Goal: Information Seeking & Learning: Learn about a topic

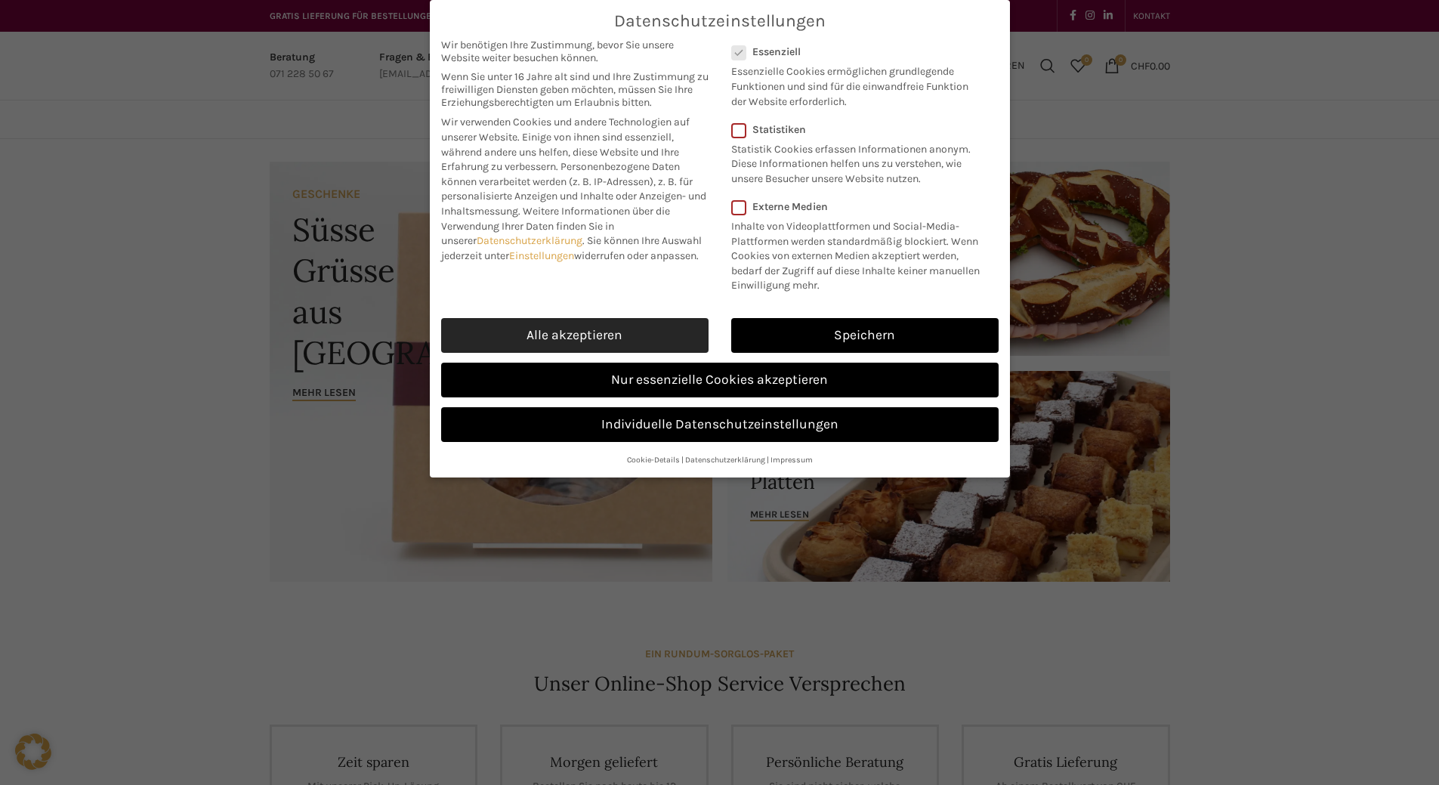
click at [536, 353] on link "Alle akzeptieren" at bounding box center [574, 335] width 267 height 35
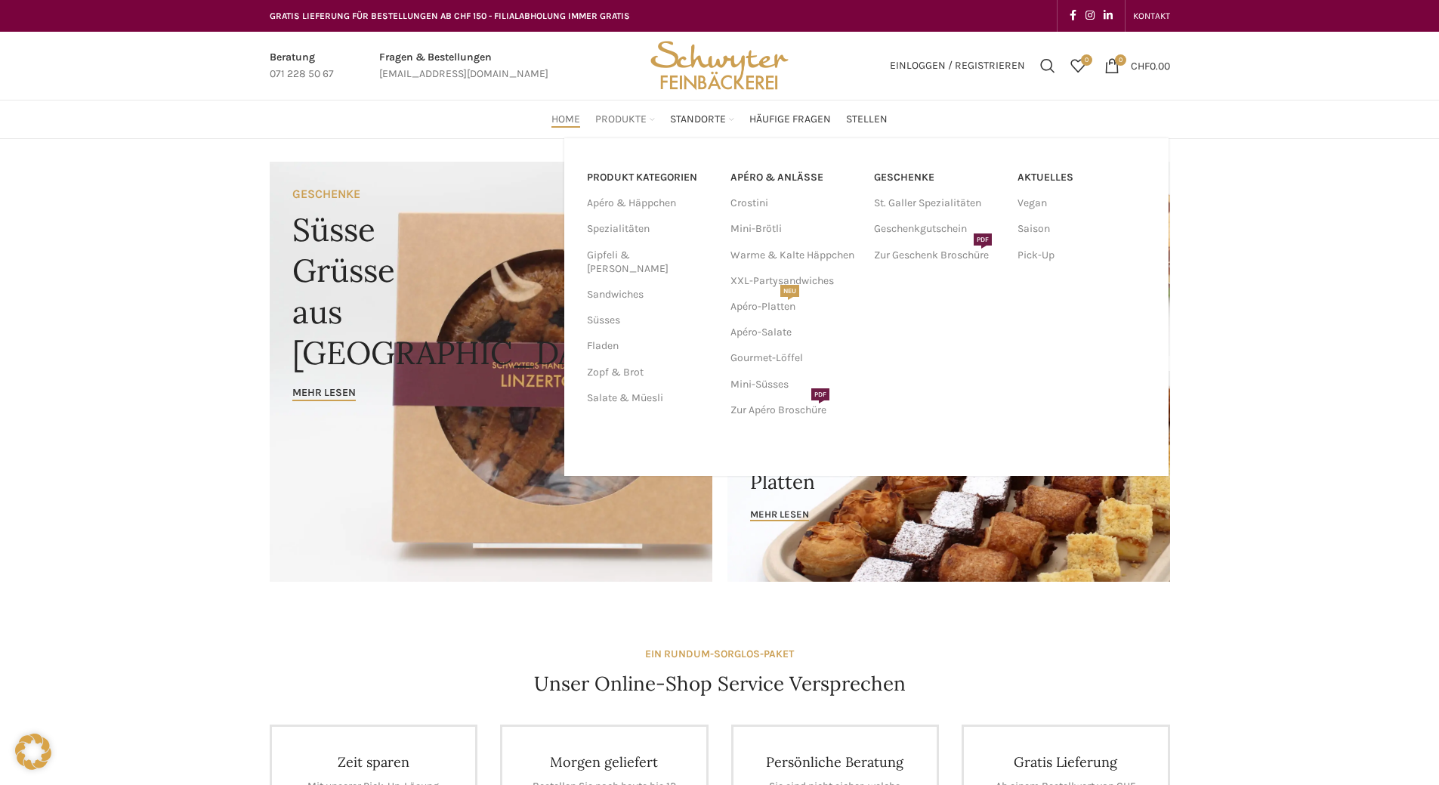
click at [624, 118] on span "Produkte" at bounding box center [620, 120] width 51 height 14
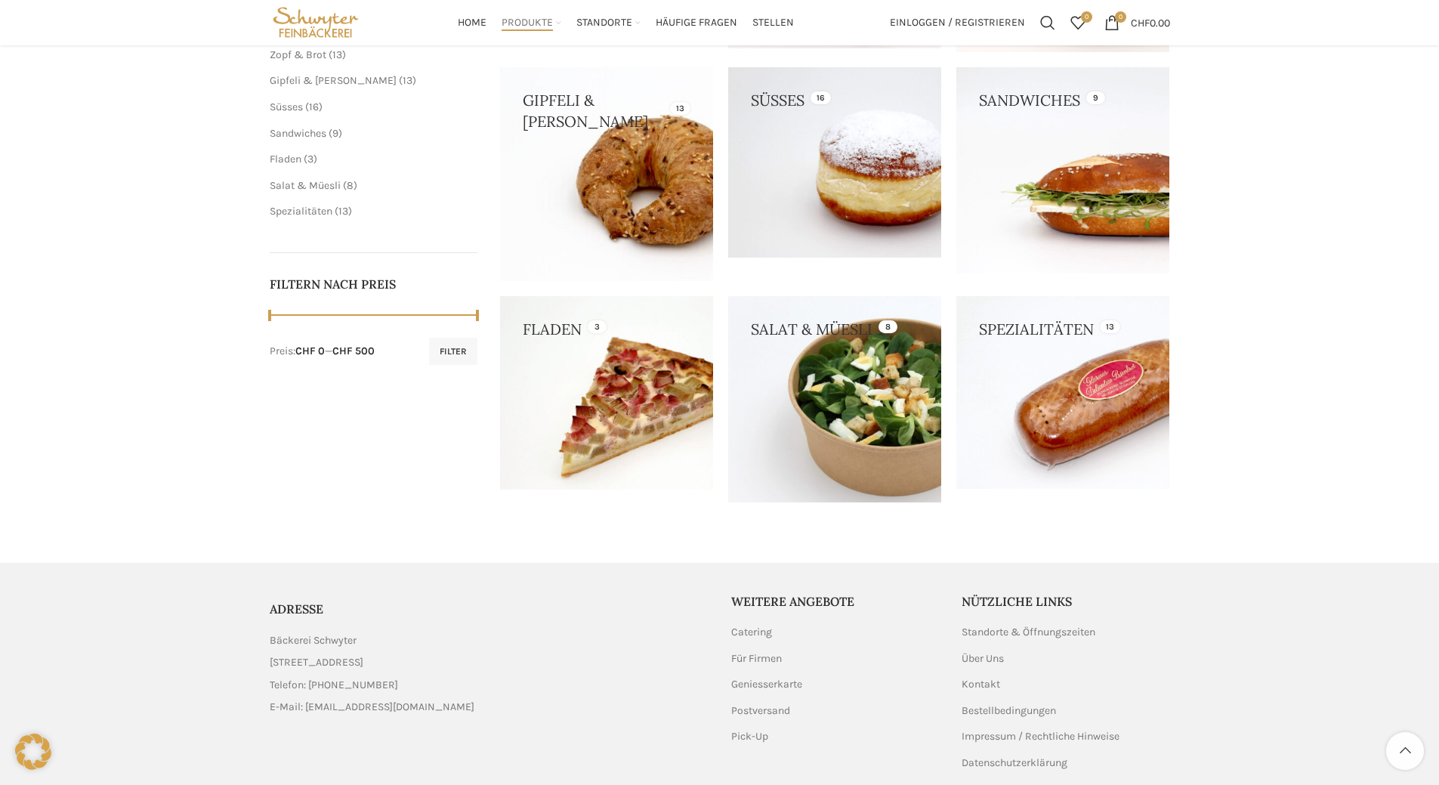
scroll to position [517, 0]
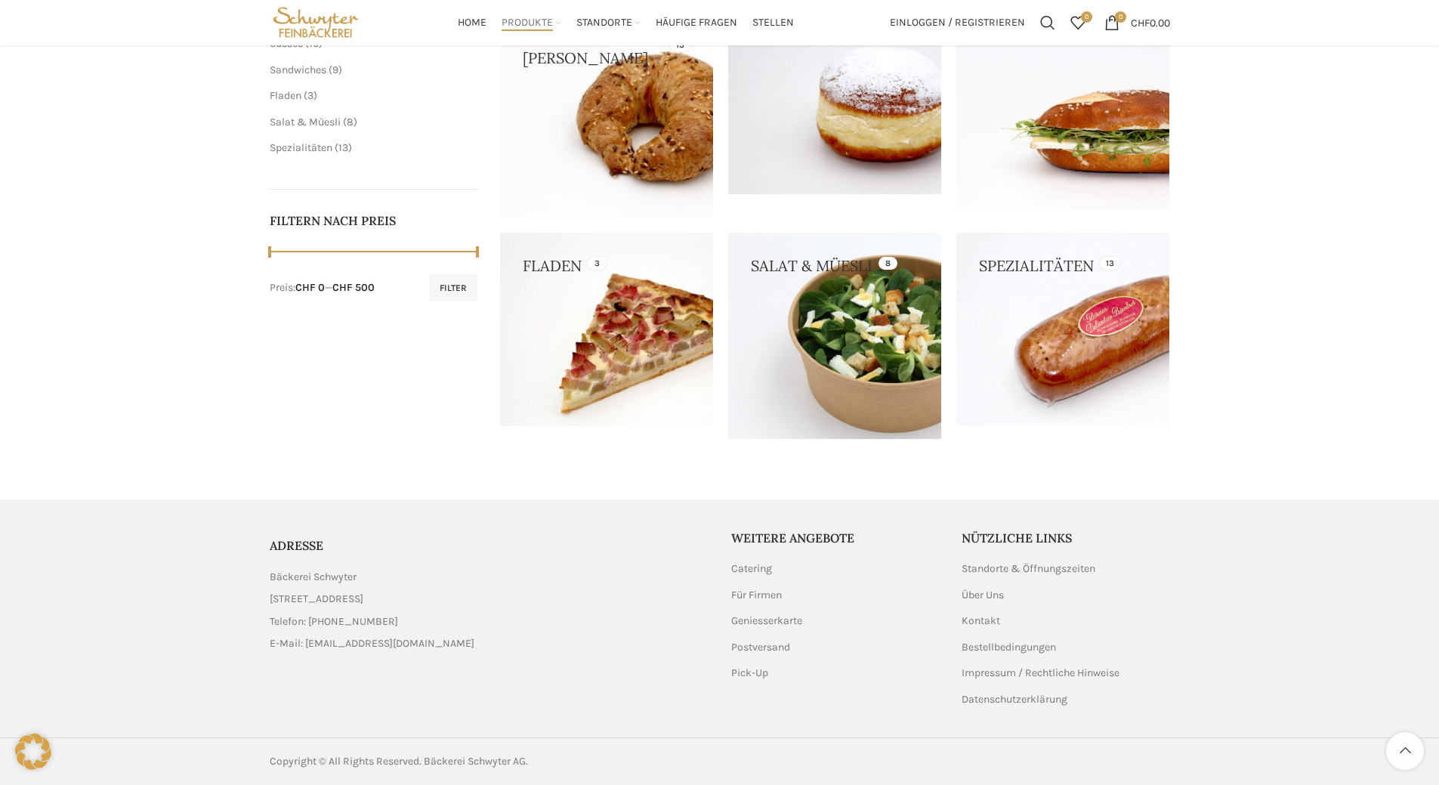
click at [955, 594] on aside "ADRESSE Bäckerei Schwyter Schuppisstrasse 17, 9016 St. Gallen Telefon: 071 228 …" at bounding box center [720, 618] width 900 height 238
click at [966, 594] on link "Über Uns" at bounding box center [983, 595] width 44 height 15
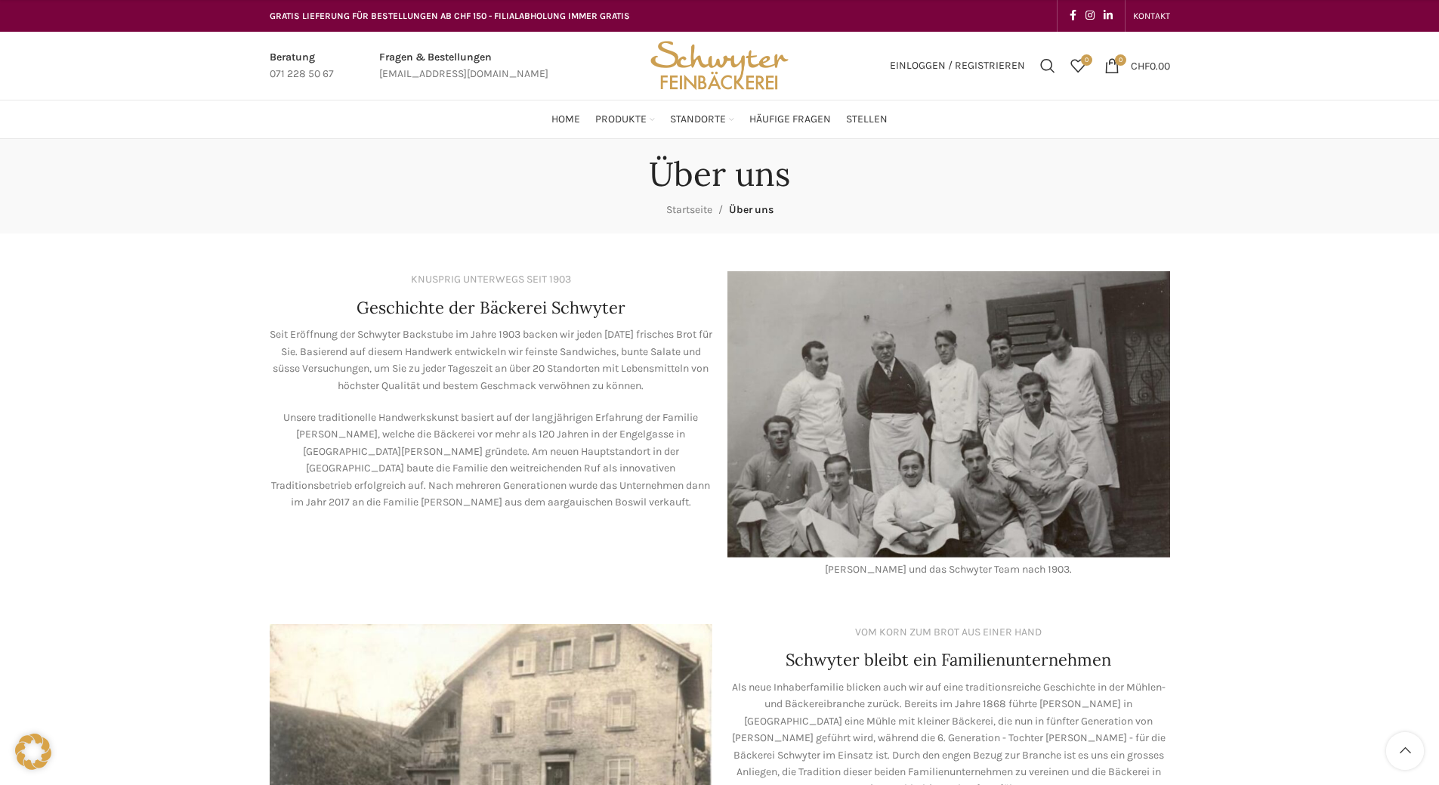
scroll to position [453, 0]
